Goal: Information Seeking & Learning: Learn about a topic

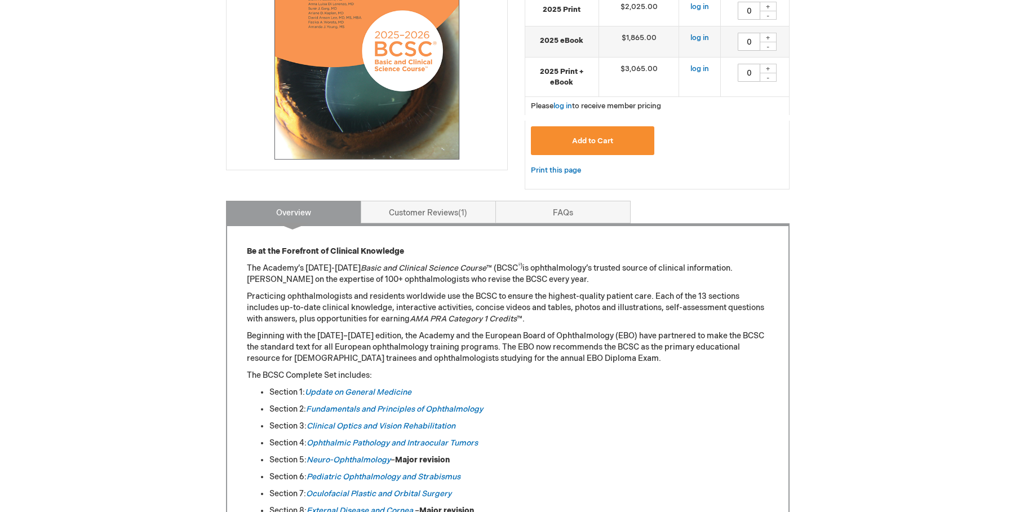
scroll to position [338, 0]
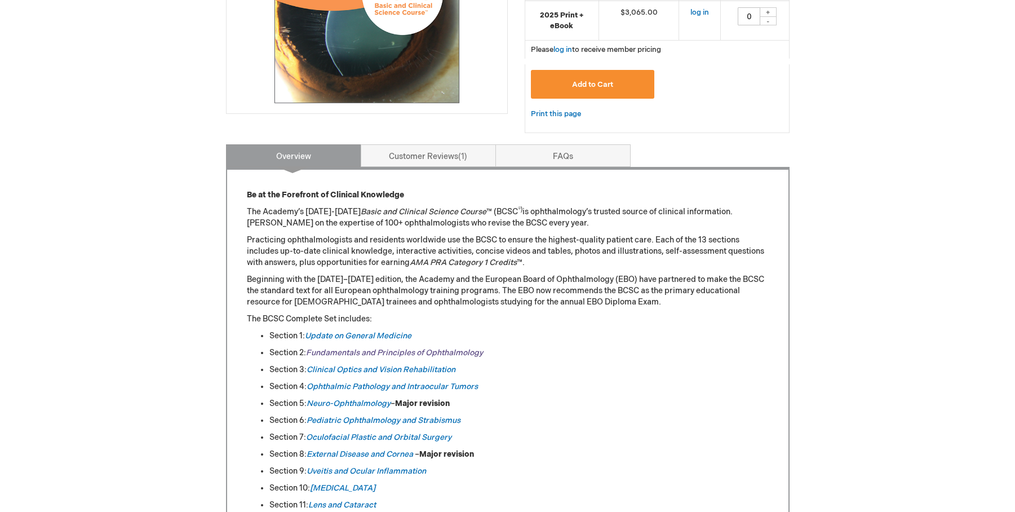
click at [436, 357] on link "Fundamentals and Principles of Ophthalmology" at bounding box center [394, 353] width 177 height 10
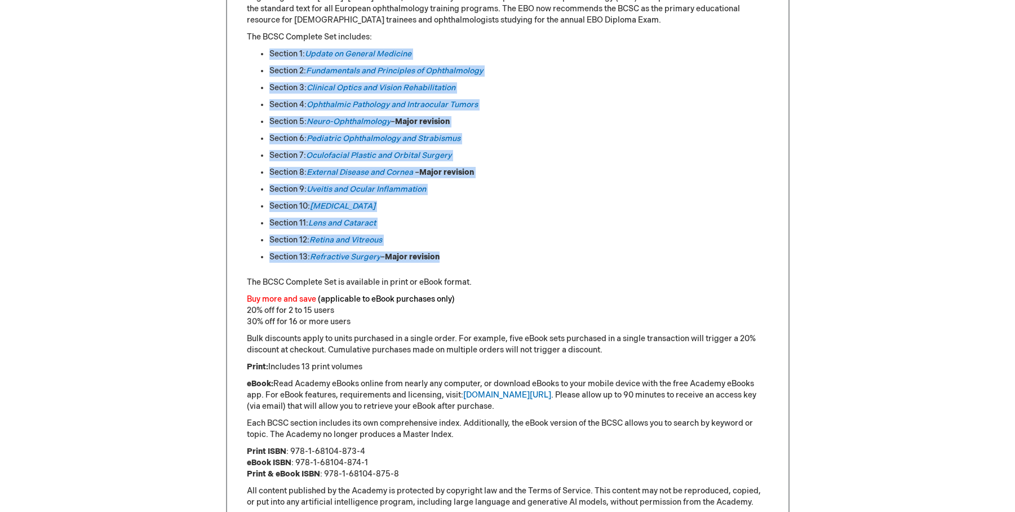
drag, startPoint x: 262, startPoint y: 52, endPoint x: 573, endPoint y: 271, distance: 380.7
click at [484, 258] on div "Be at the Forefront of Clinical Knowledge The Academy’s 2025-2026 Basic and Cli…" at bounding box center [508, 256] width 522 height 696
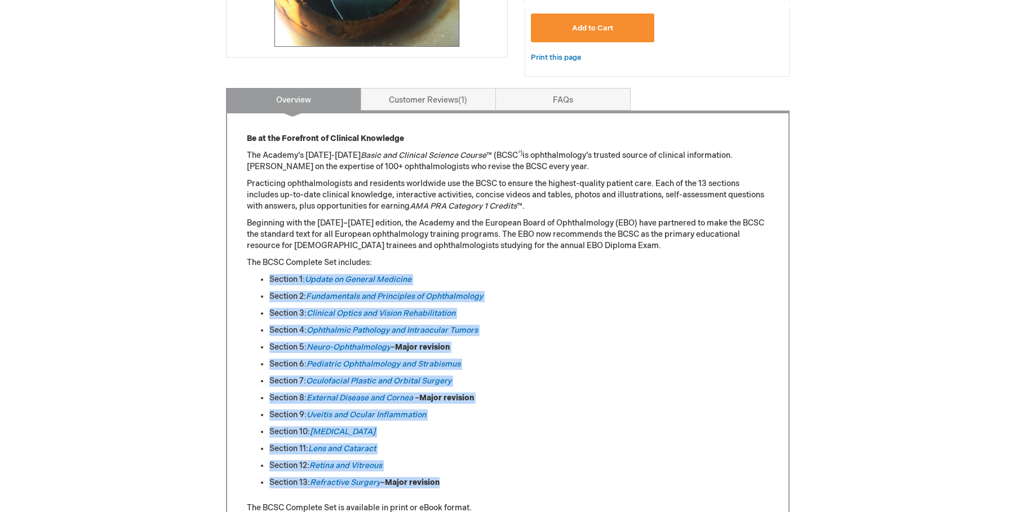
click at [496, 295] on li "Section 2: Fundamentals and Principles of Ophthalmology" at bounding box center [518, 296] width 499 height 11
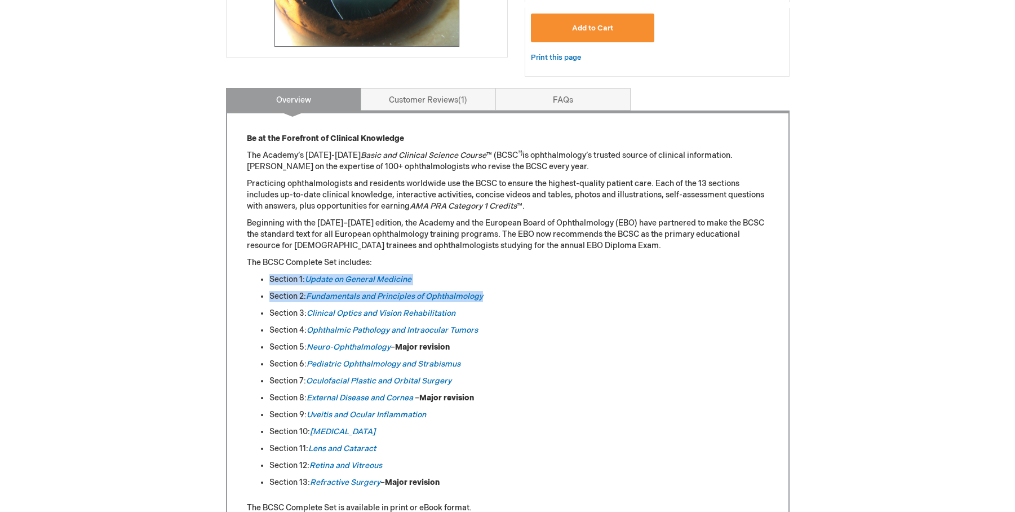
drag, startPoint x: 499, startPoint y: 294, endPoint x: 266, endPoint y: 277, distance: 234.0
click at [264, 274] on ul "Section 1: Update on General Medicine Section 2: Fundamentals and Principles of…" at bounding box center [508, 381] width 522 height 214
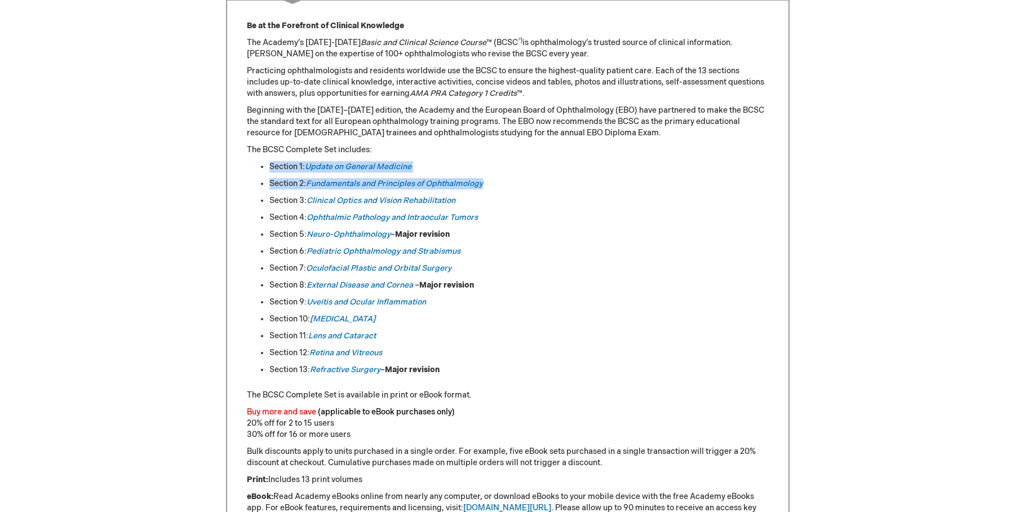
scroll to position [564, 0]
